Goal: Task Accomplishment & Management: Manage account settings

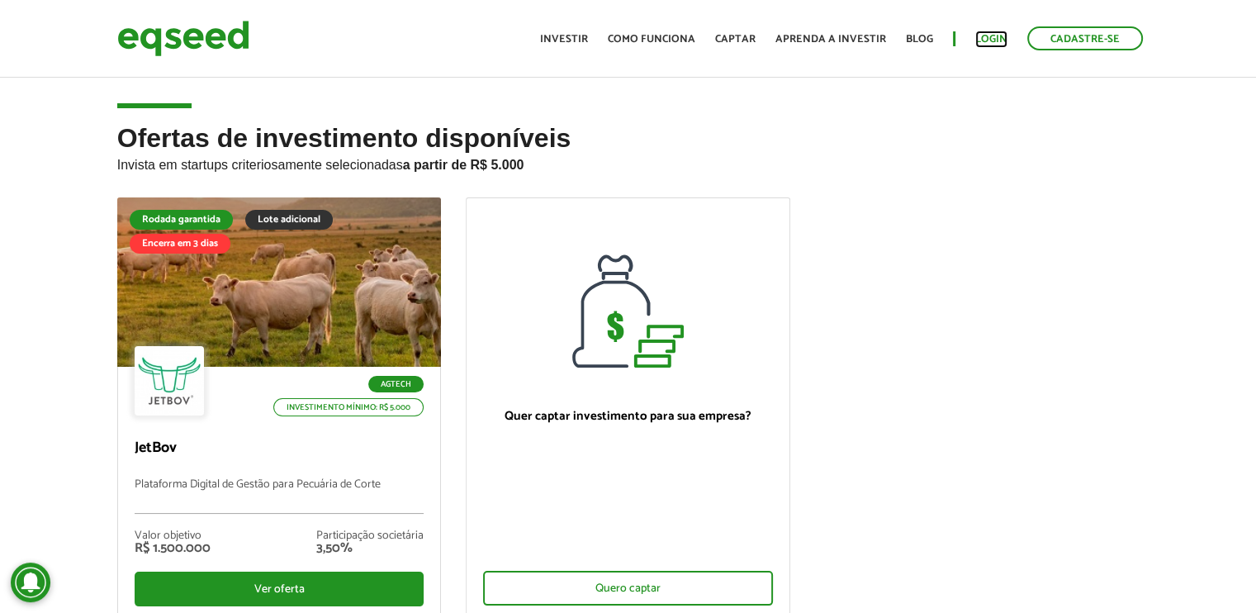
click at [996, 34] on link "Login" at bounding box center [991, 39] width 32 height 11
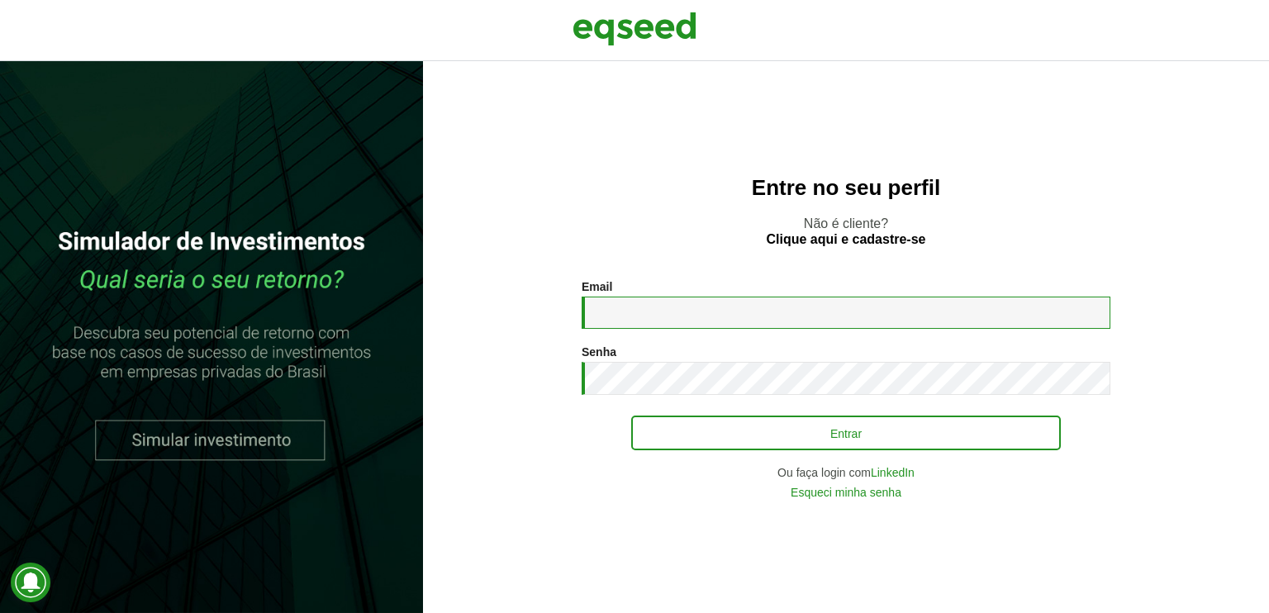
type input "**********"
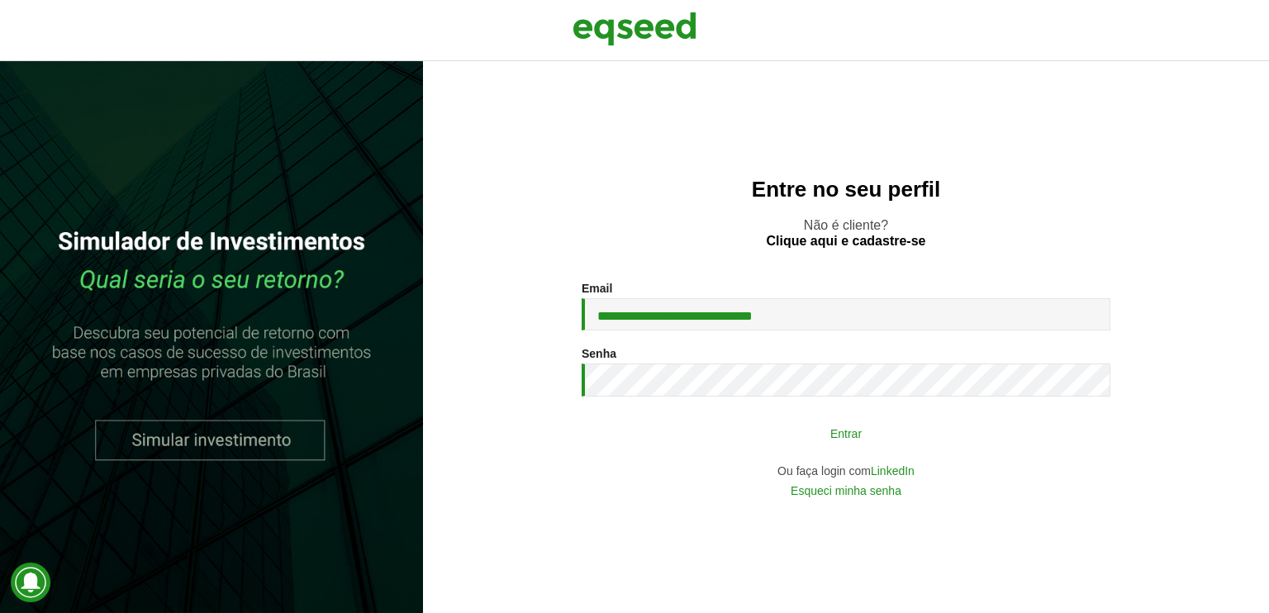
click at [772, 442] on button "Entrar" at bounding box center [846, 432] width 430 height 31
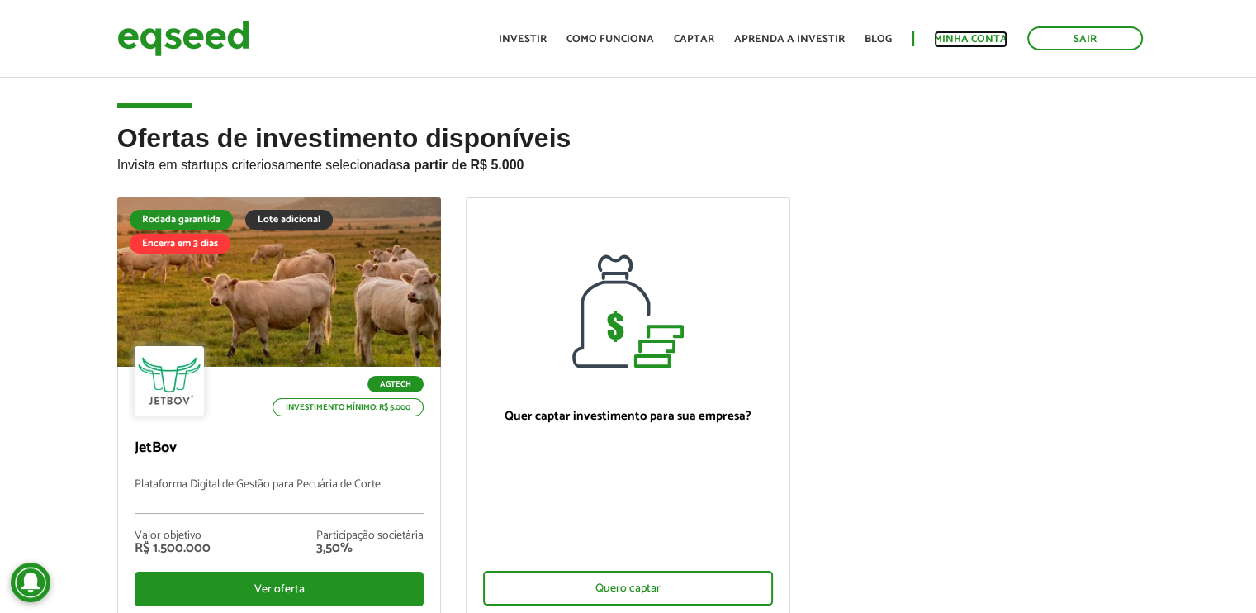
click at [938, 34] on link "Minha conta" at bounding box center [971, 39] width 74 height 11
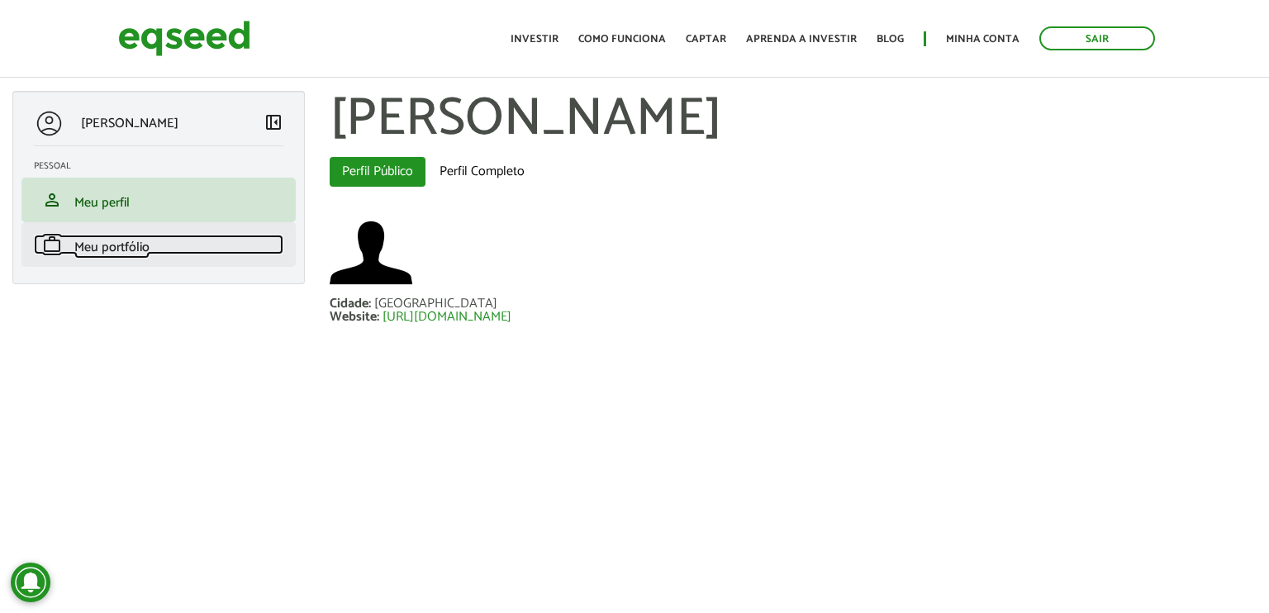
click at [129, 244] on span "Meu portfólio" at bounding box center [111, 247] width 75 height 22
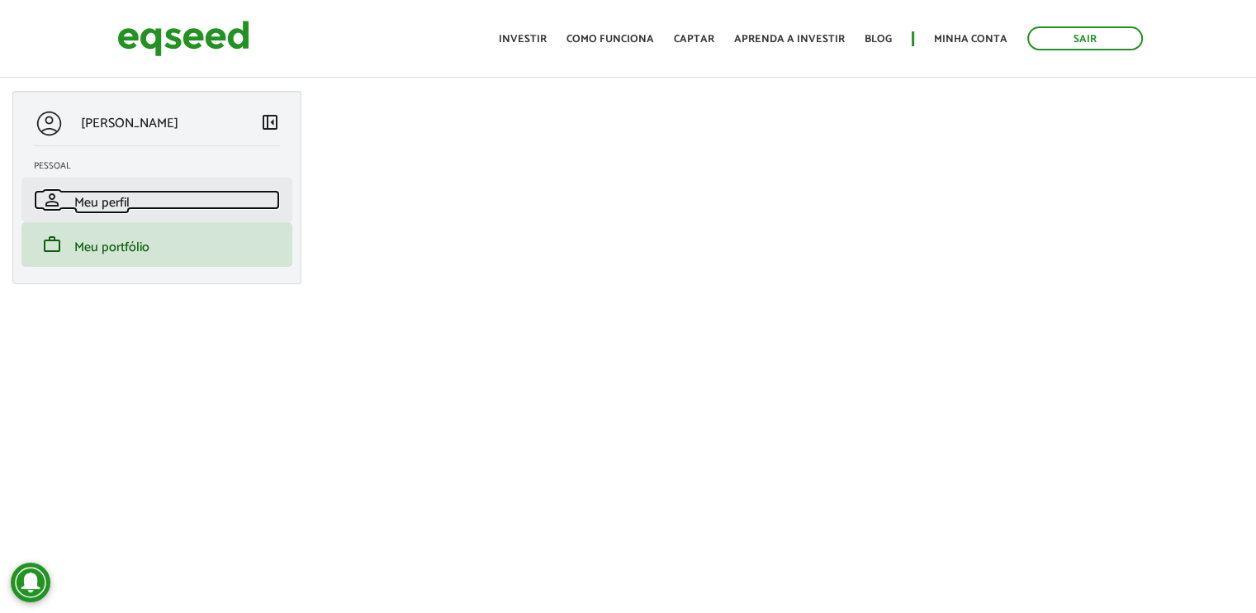
click at [98, 194] on span "Meu perfil" at bounding box center [101, 203] width 55 height 22
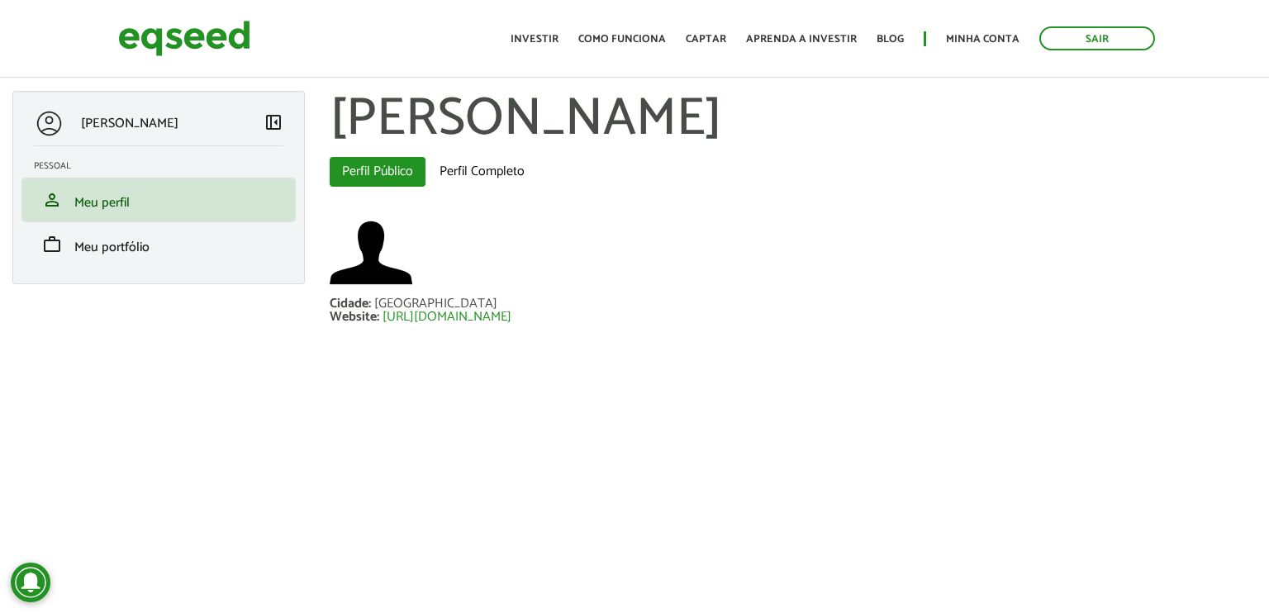
click at [91, 263] on li "work Meu portfólio" at bounding box center [158, 244] width 274 height 45
click at [91, 249] on span "Meu portfólio" at bounding box center [111, 247] width 75 height 22
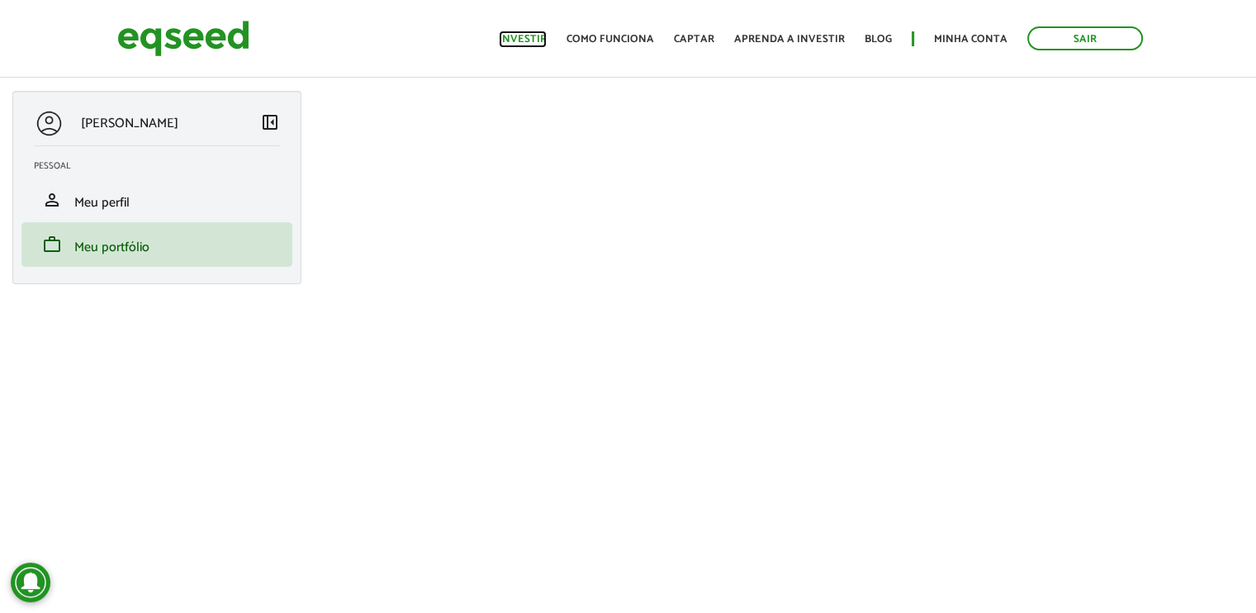
click at [529, 34] on link "Investir" at bounding box center [523, 39] width 48 height 11
